Goal: Entertainment & Leisure: Consume media (video, audio)

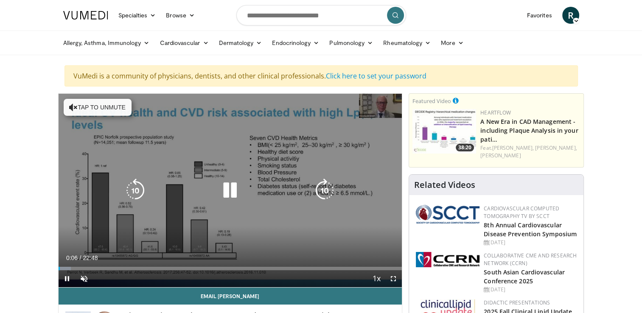
click at [224, 191] on icon "Video Player" at bounding box center [230, 191] width 24 height 24
click at [225, 191] on icon "Video Player" at bounding box center [230, 191] width 24 height 24
click at [88, 99] on button "Tap to unmute" at bounding box center [98, 107] width 68 height 17
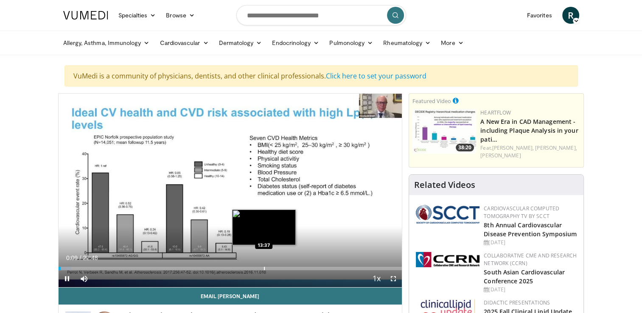
click at [264, 267] on div "Progress Bar" at bounding box center [264, 268] width 1 height 3
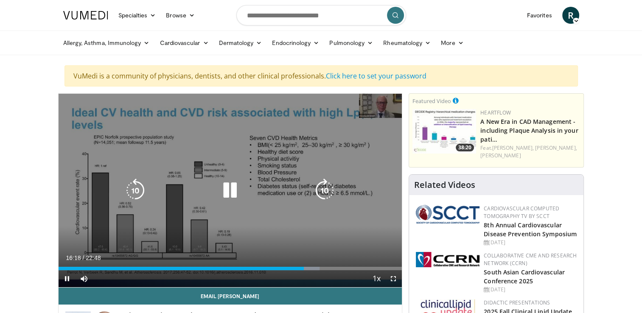
click at [228, 188] on icon "Video Player" at bounding box center [230, 191] width 24 height 24
